Goal: Task Accomplishment & Management: Manage account settings

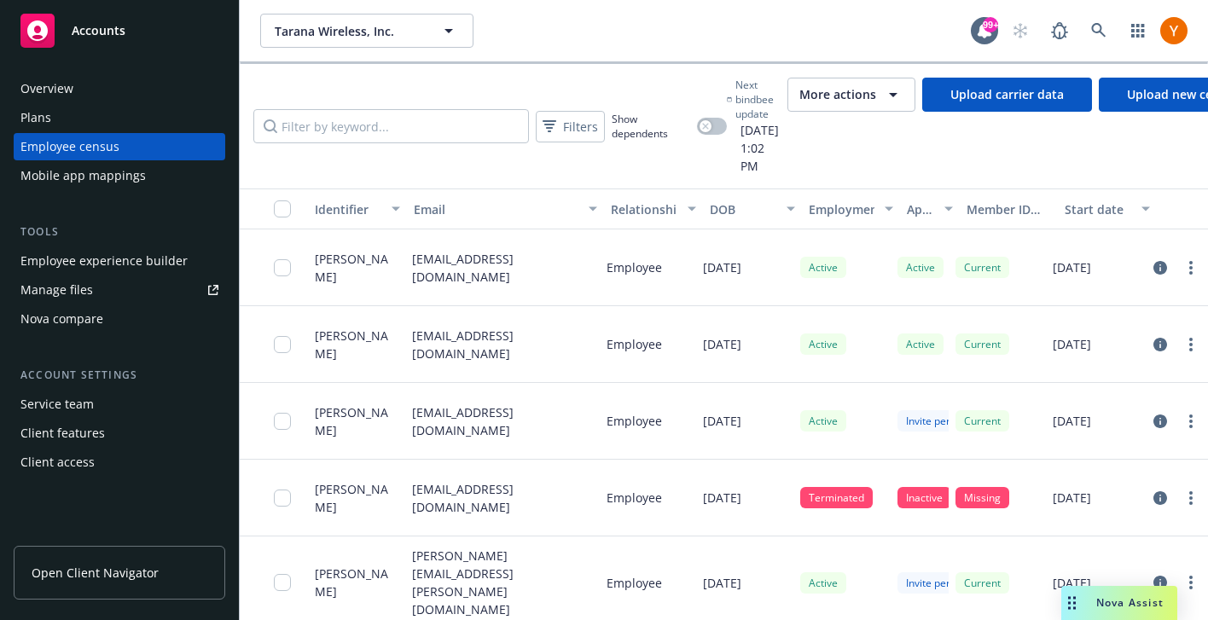
click at [876, 90] on span "More actions" at bounding box center [837, 94] width 77 height 17
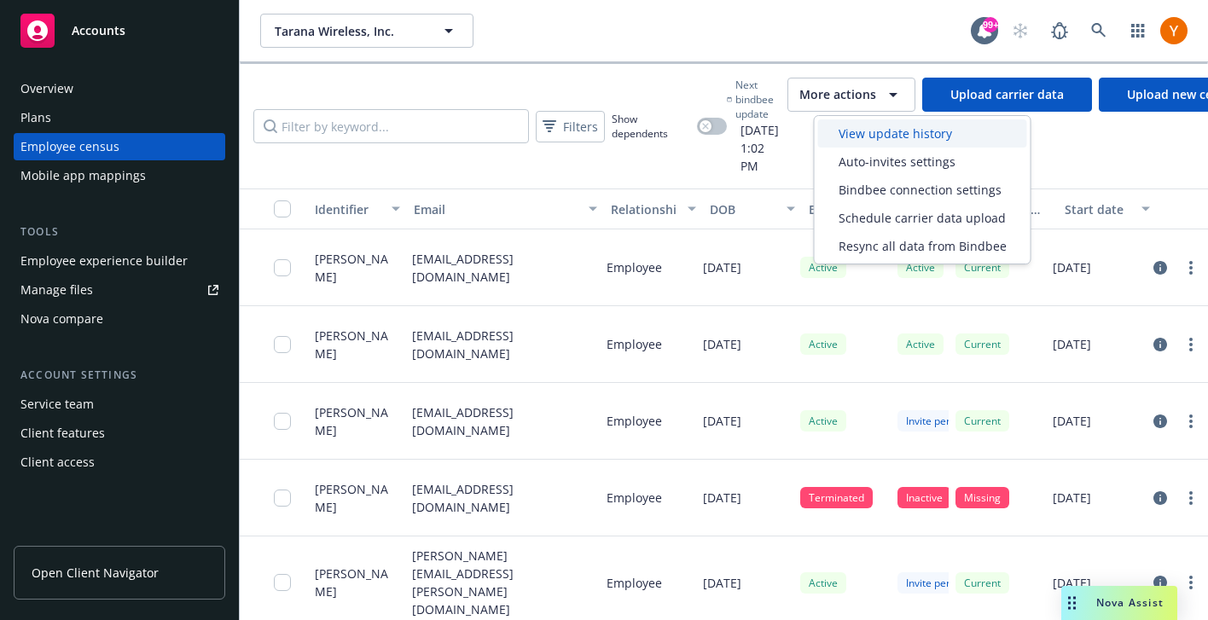
click at [893, 125] on span "View update history" at bounding box center [894, 134] width 113 height 18
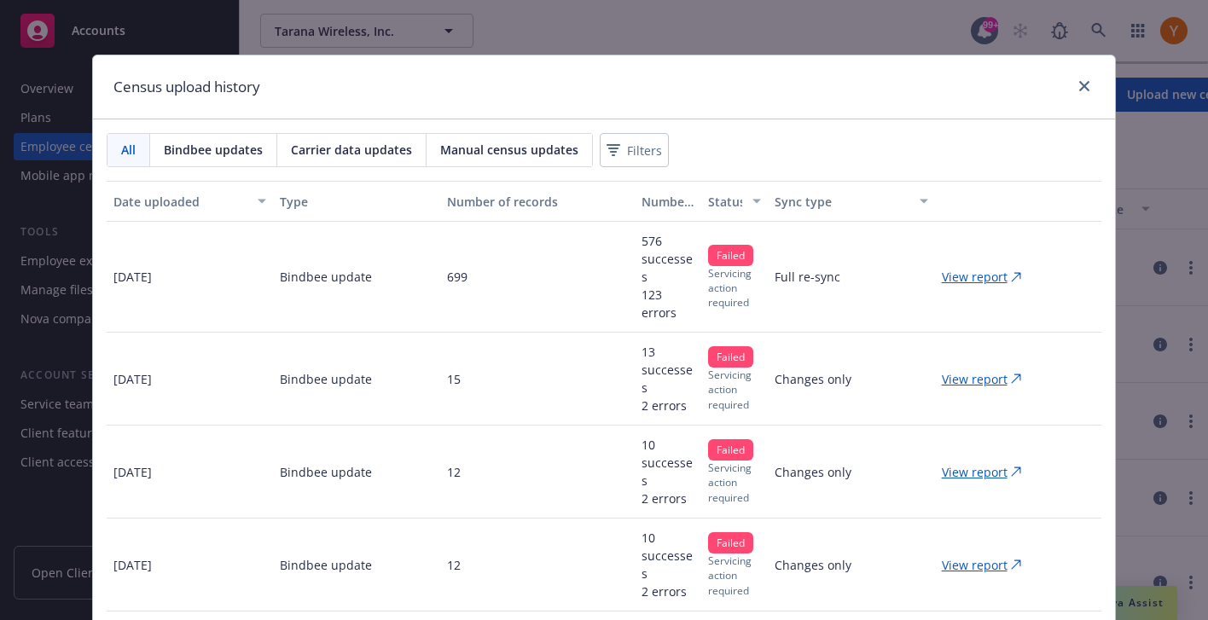
click at [976, 277] on p "View report" at bounding box center [975, 277] width 66 height 18
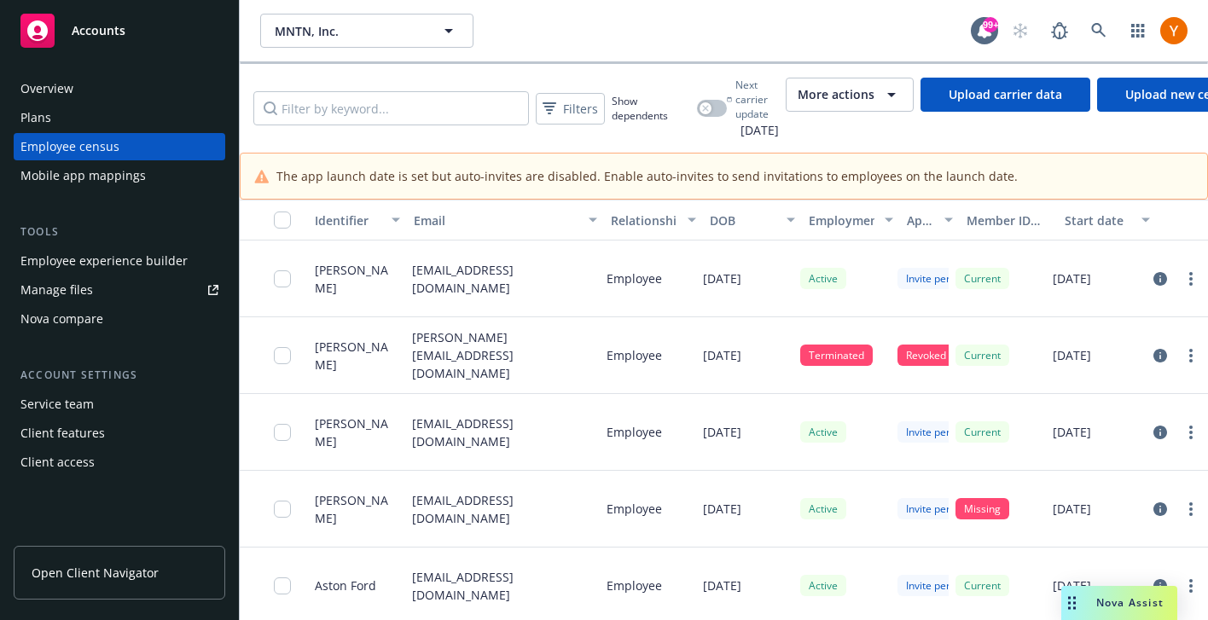
click at [888, 107] on button "More actions" at bounding box center [849, 95] width 128 height 34
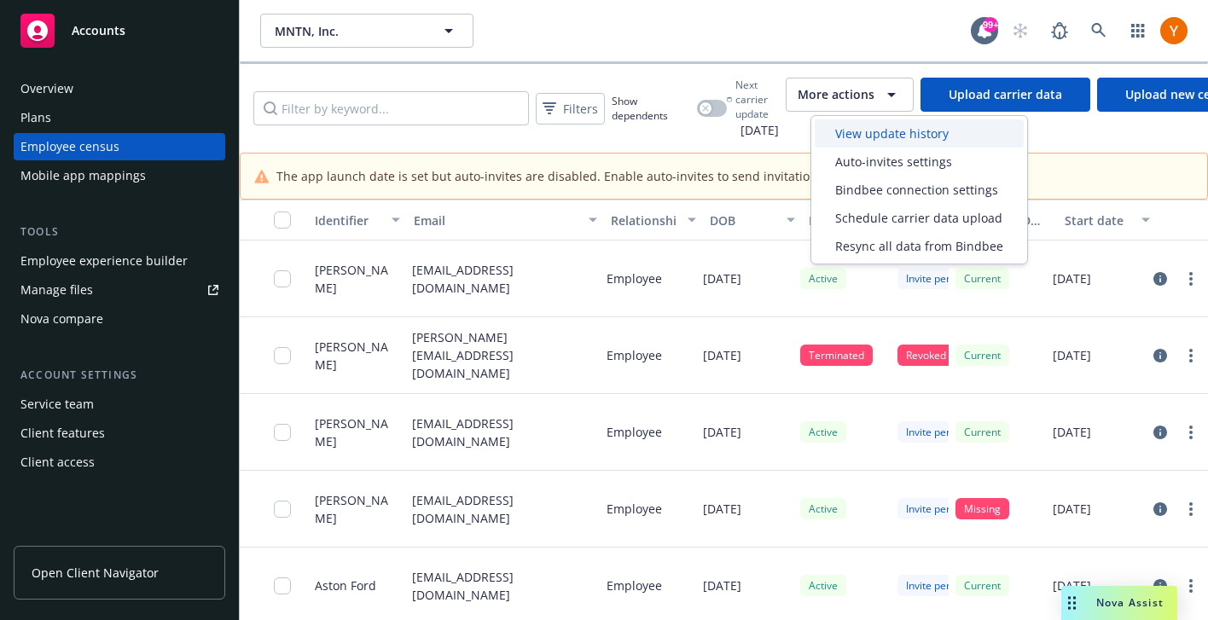
click at [884, 145] on div "View update history" at bounding box center [918, 133] width 209 height 28
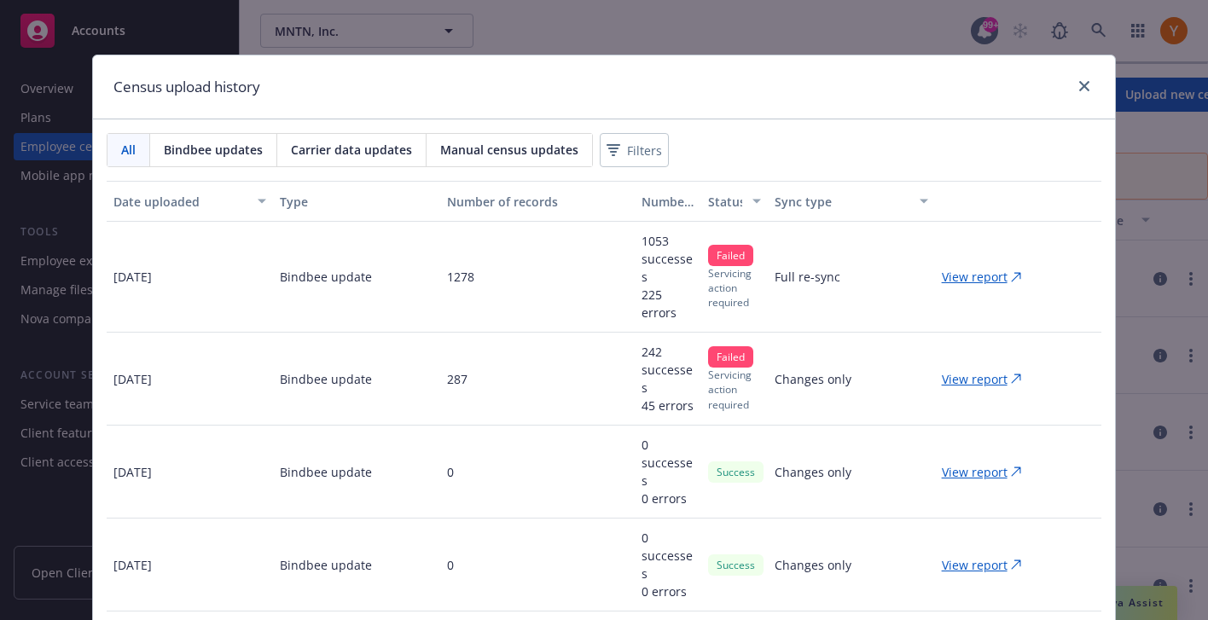
click at [963, 272] on p "View report" at bounding box center [975, 277] width 66 height 18
click at [525, 39] on div "Census upload history All Bindbee updates Carrier data updates Manual census up…" at bounding box center [604, 310] width 1208 height 620
click at [1088, 85] on icon "close" at bounding box center [1084, 86] width 10 height 10
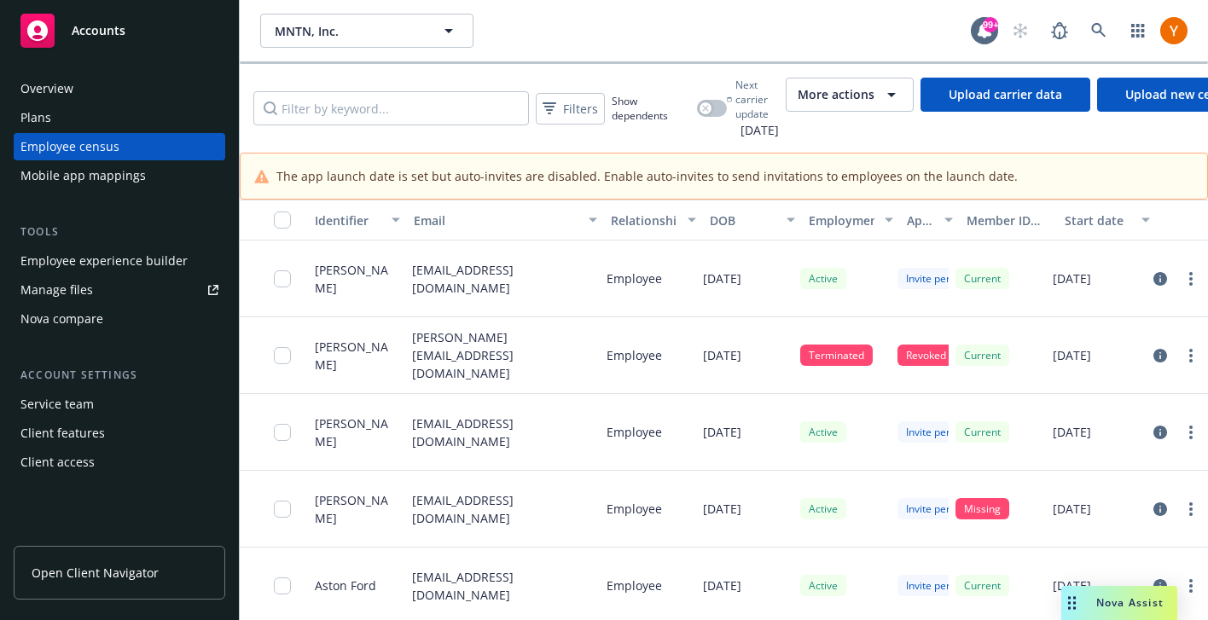
click at [158, 188] on div "Mobile app mappings" at bounding box center [119, 175] width 198 height 27
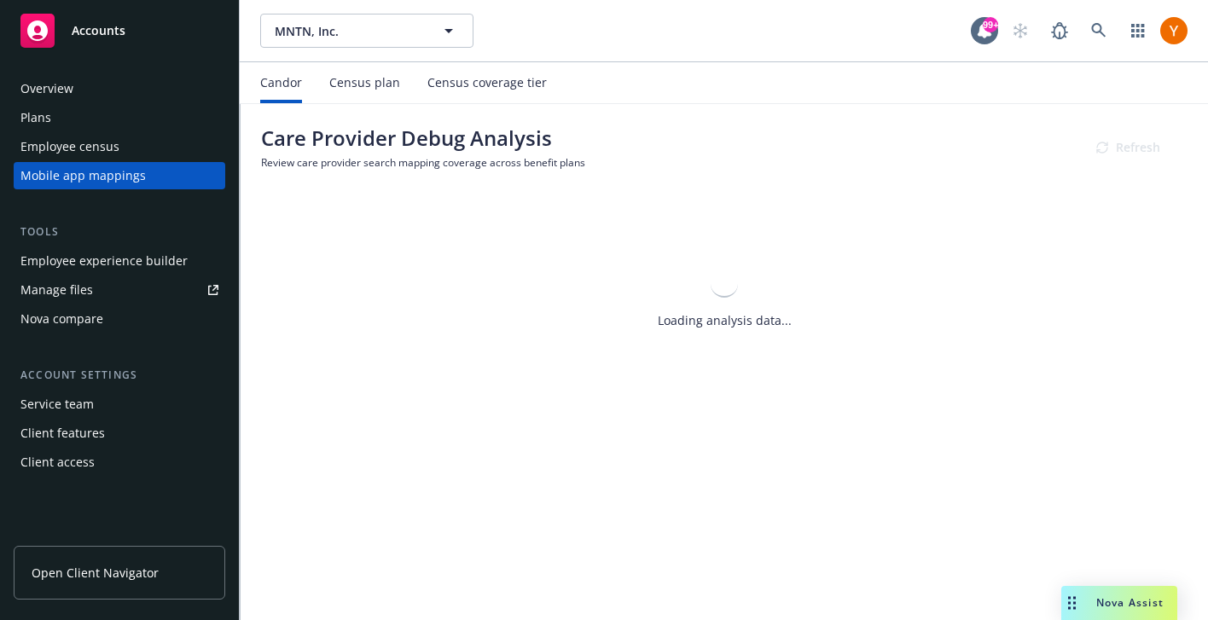
click at [380, 90] on div "Census plan" at bounding box center [364, 83] width 71 height 14
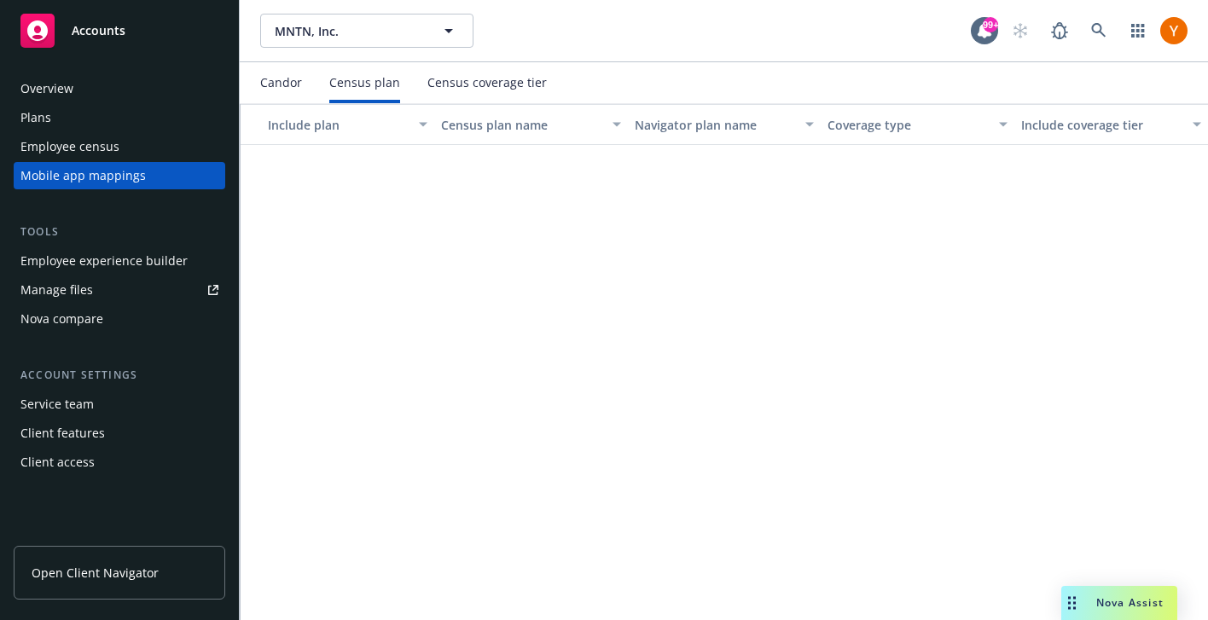
scroll to position [1162, 0]
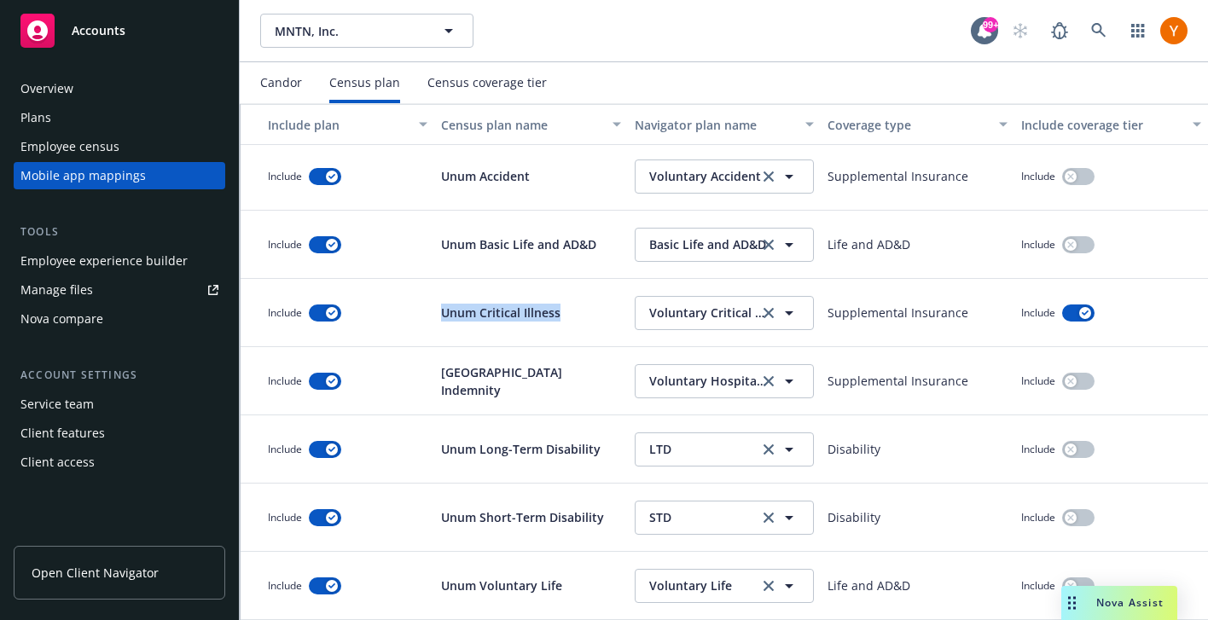
drag, startPoint x: 569, startPoint y: 313, endPoint x: 418, endPoint y: 311, distance: 151.0
click at [418, 310] on div "Include Unum Critical Illness Voluntary Critical Illness Voluntary Critical Ill…" at bounding box center [724, 313] width 967 height 68
click at [418, 311] on div "Include" at bounding box center [338, 313] width 194 height 68
click at [478, 84] on div "Census coverage tier" at bounding box center [486, 83] width 119 height 14
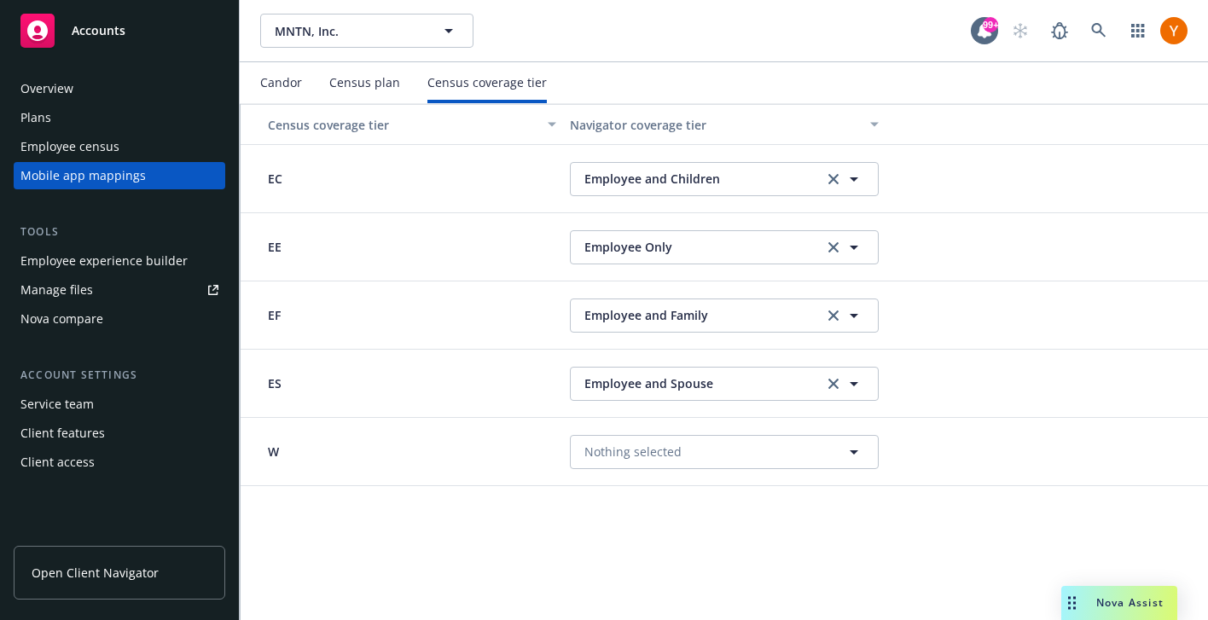
click at [373, 84] on div "Census plan" at bounding box center [364, 83] width 71 height 14
